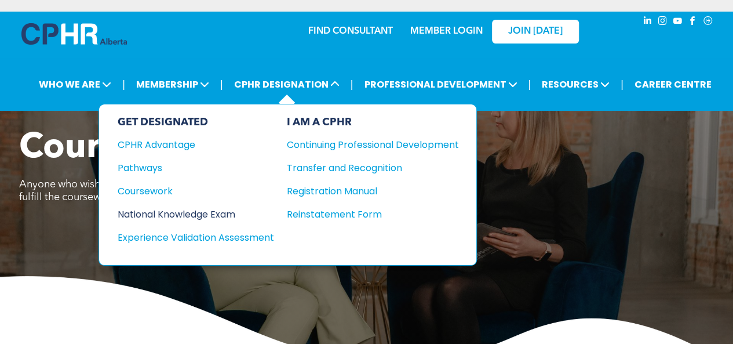
click at [142, 211] on div "National Knowledge Exam" at bounding box center [188, 214] width 141 height 14
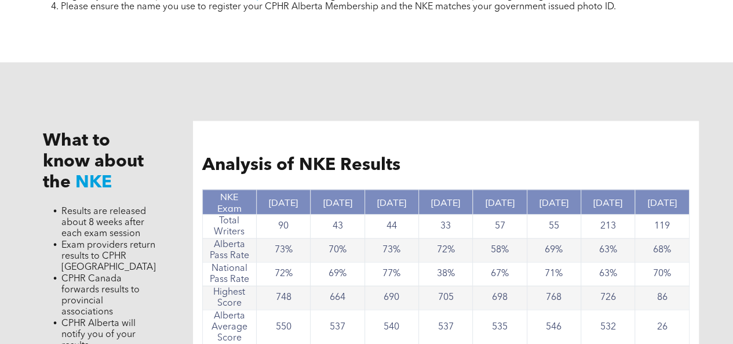
scroll to position [923, 0]
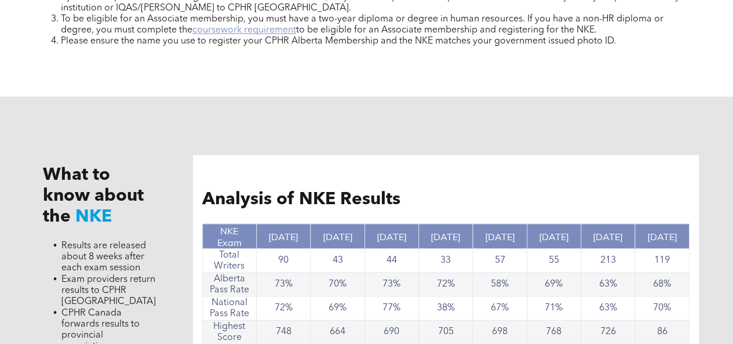
click at [231, 34] on link "coursework requirement" at bounding box center [244, 29] width 104 height 9
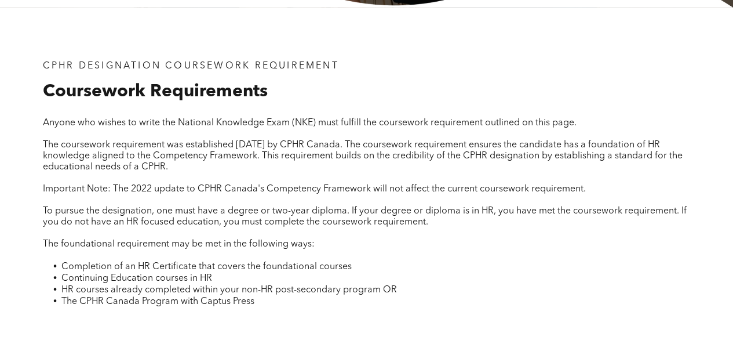
scroll to position [97, 0]
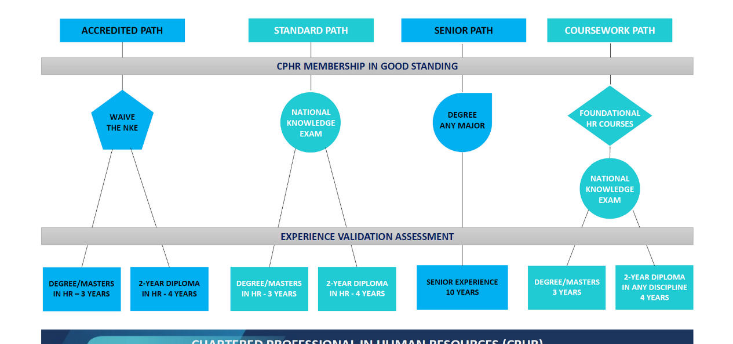
scroll to position [949, 0]
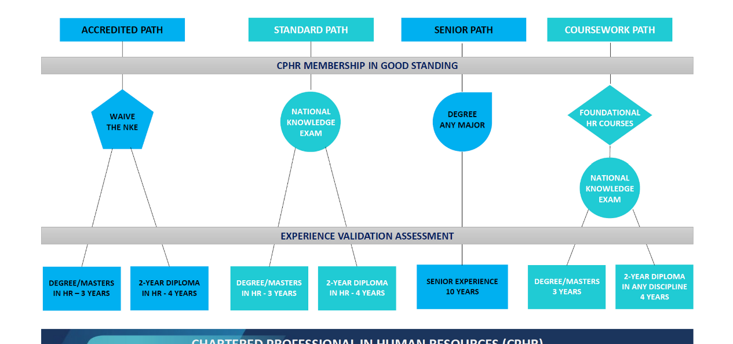
click at [102, 301] on img at bounding box center [366, 163] width 671 height 404
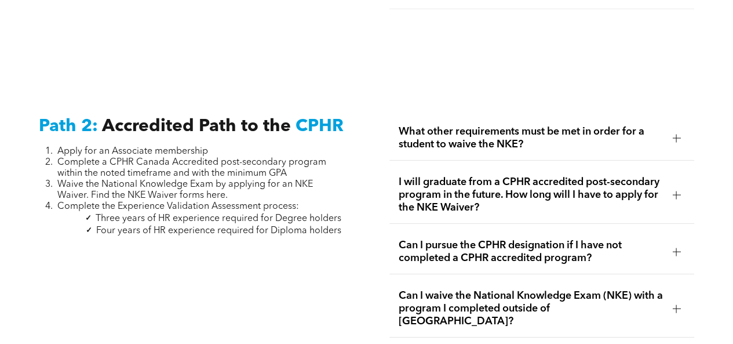
scroll to position [1760, 0]
click at [505, 127] on span "What other requirements must be met in order for a student to waive the NKE?" at bounding box center [531, 137] width 265 height 25
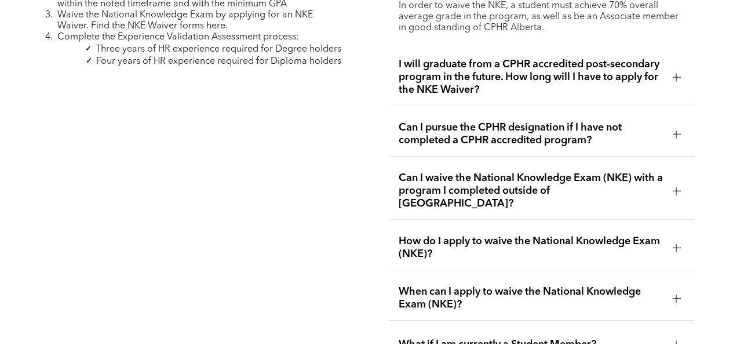
scroll to position [1930, 0]
click at [446, 234] on span "How do I apply to waive the National Knowledge Exam (NKE)?" at bounding box center [531, 246] width 265 height 25
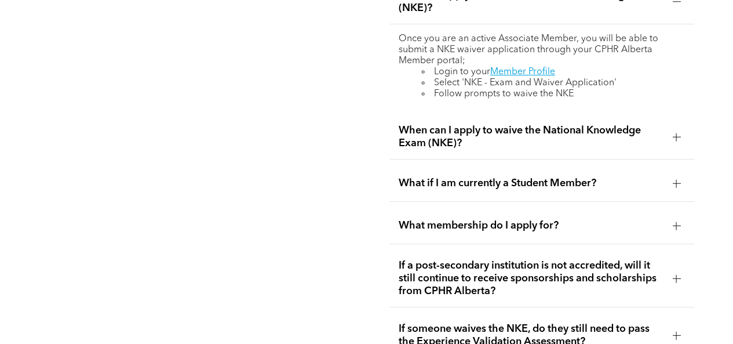
scroll to position [2124, 0]
